Goal: Task Accomplishment & Management: Manage account settings

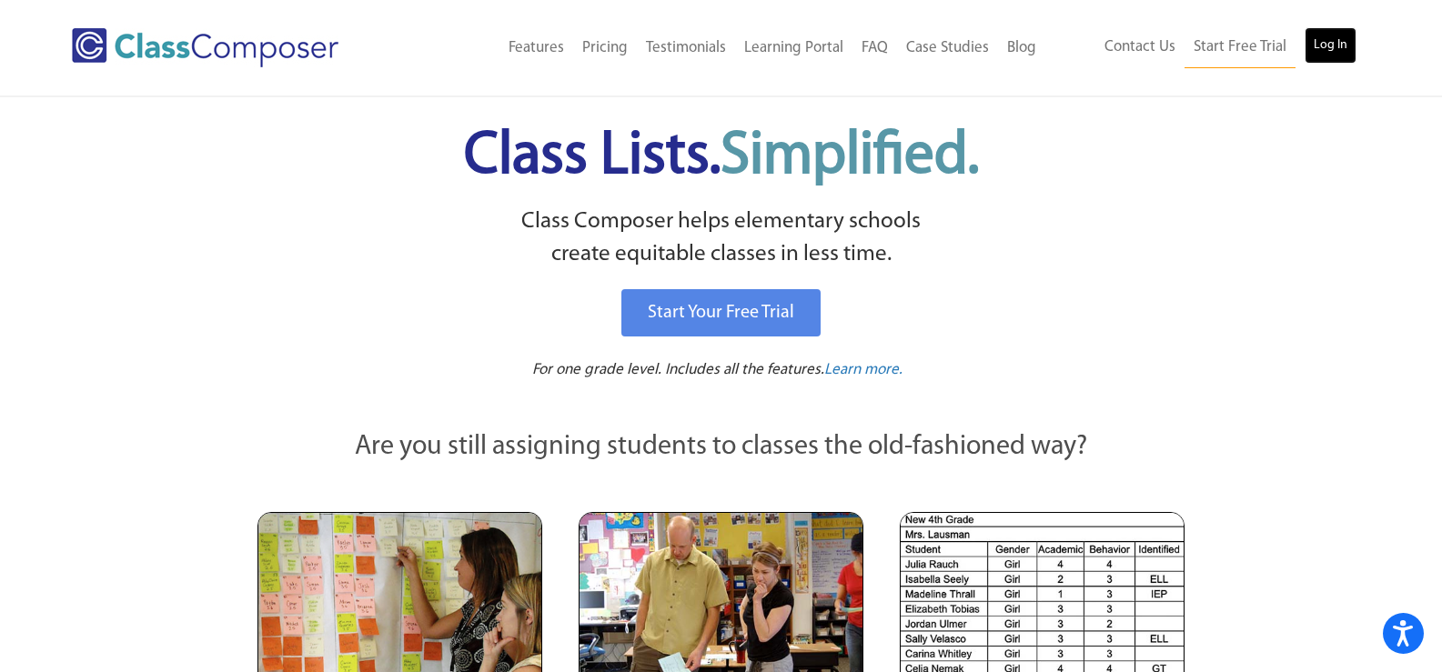
click at [1332, 40] on link "Log In" at bounding box center [1330, 45] width 52 height 36
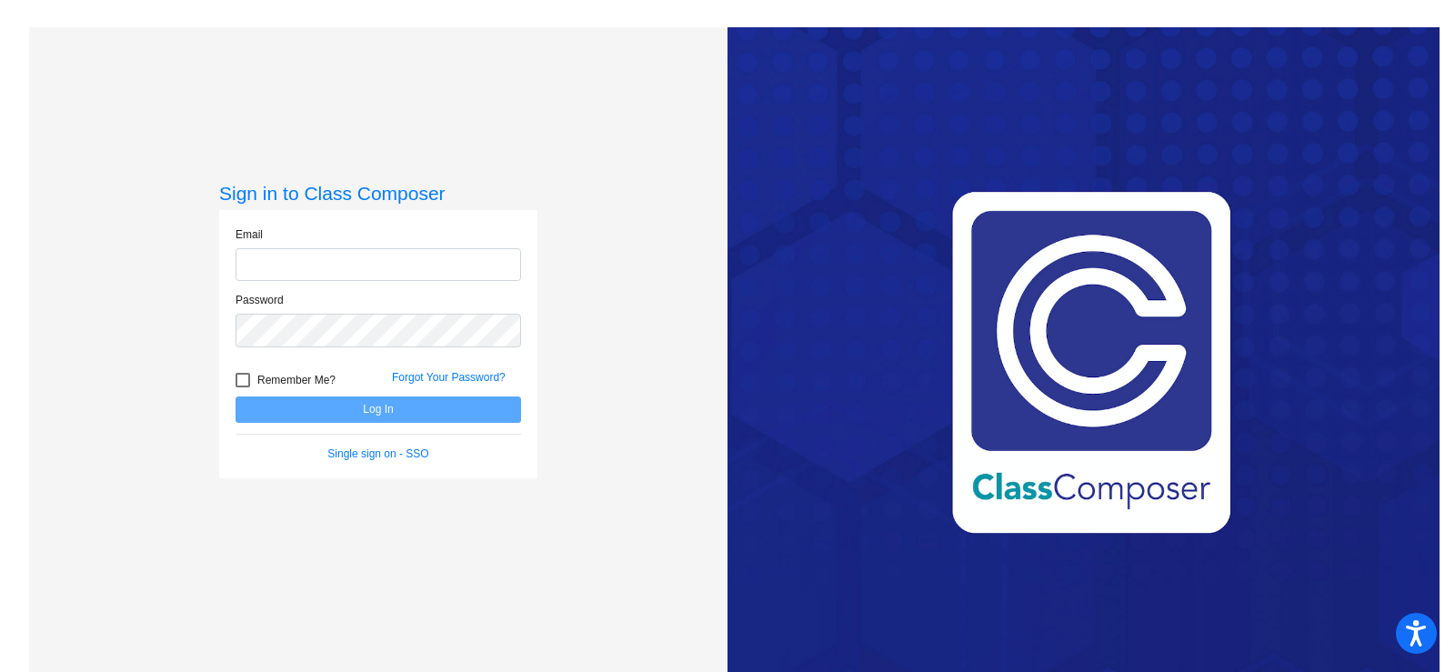
type input "jhill@swsdk6.com"
click at [342, 412] on button "Log In" at bounding box center [379, 410] width 286 height 26
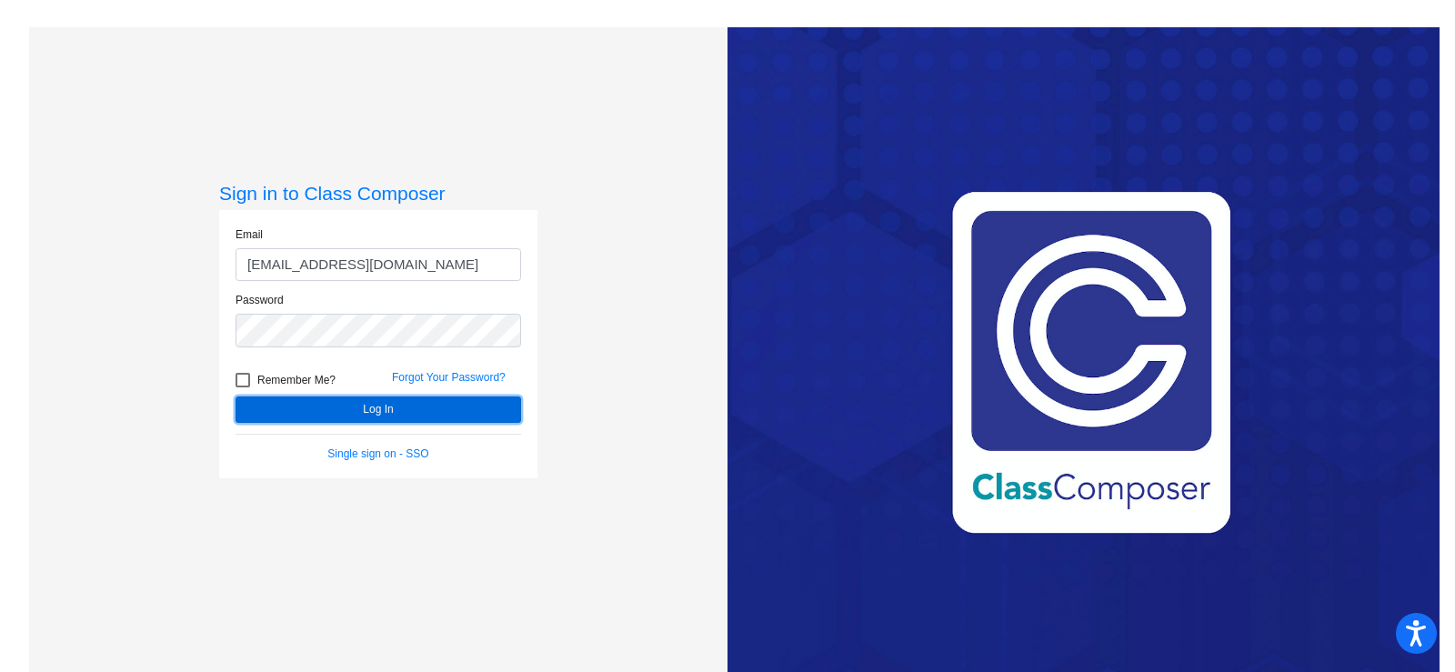
click at [327, 406] on button "Log In" at bounding box center [379, 410] width 286 height 26
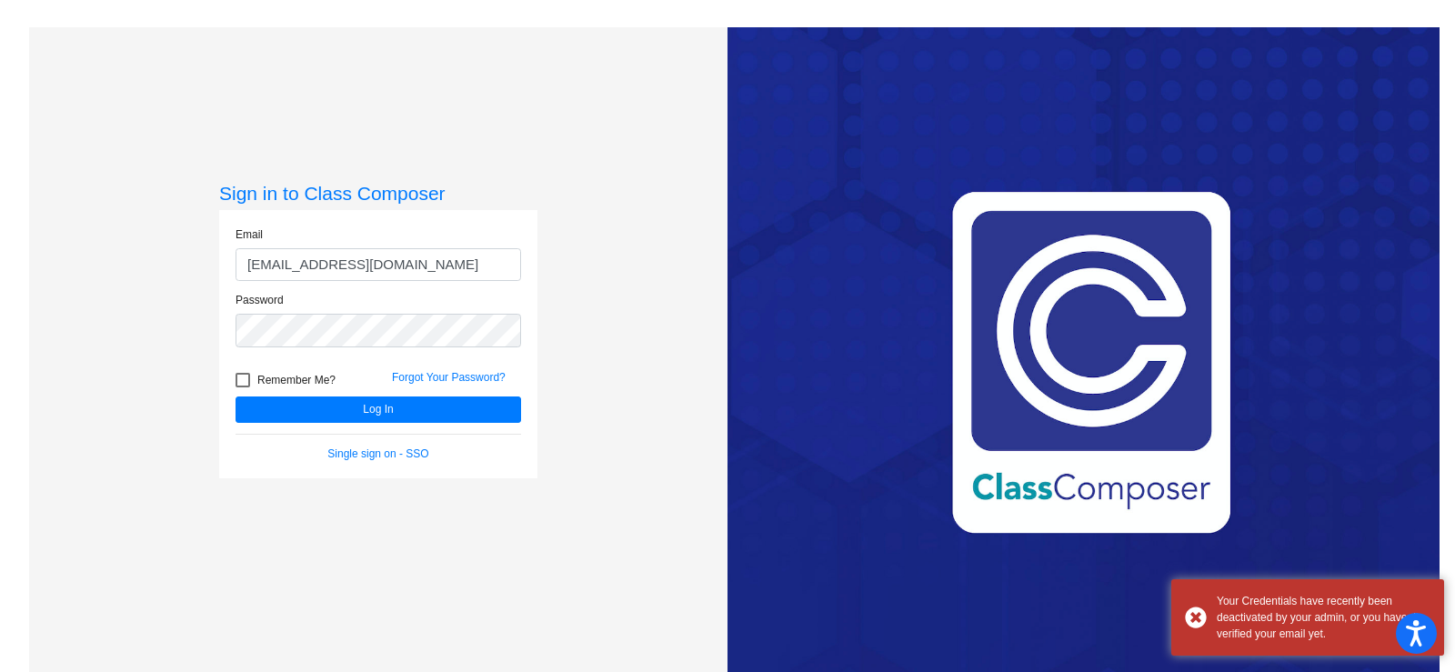
click at [741, 579] on div "Love Class Composer? Share it with a friend! If you're happy with Class Compose…" at bounding box center [1084, 363] width 712 height 672
